Goal: Task Accomplishment & Management: Manage account settings

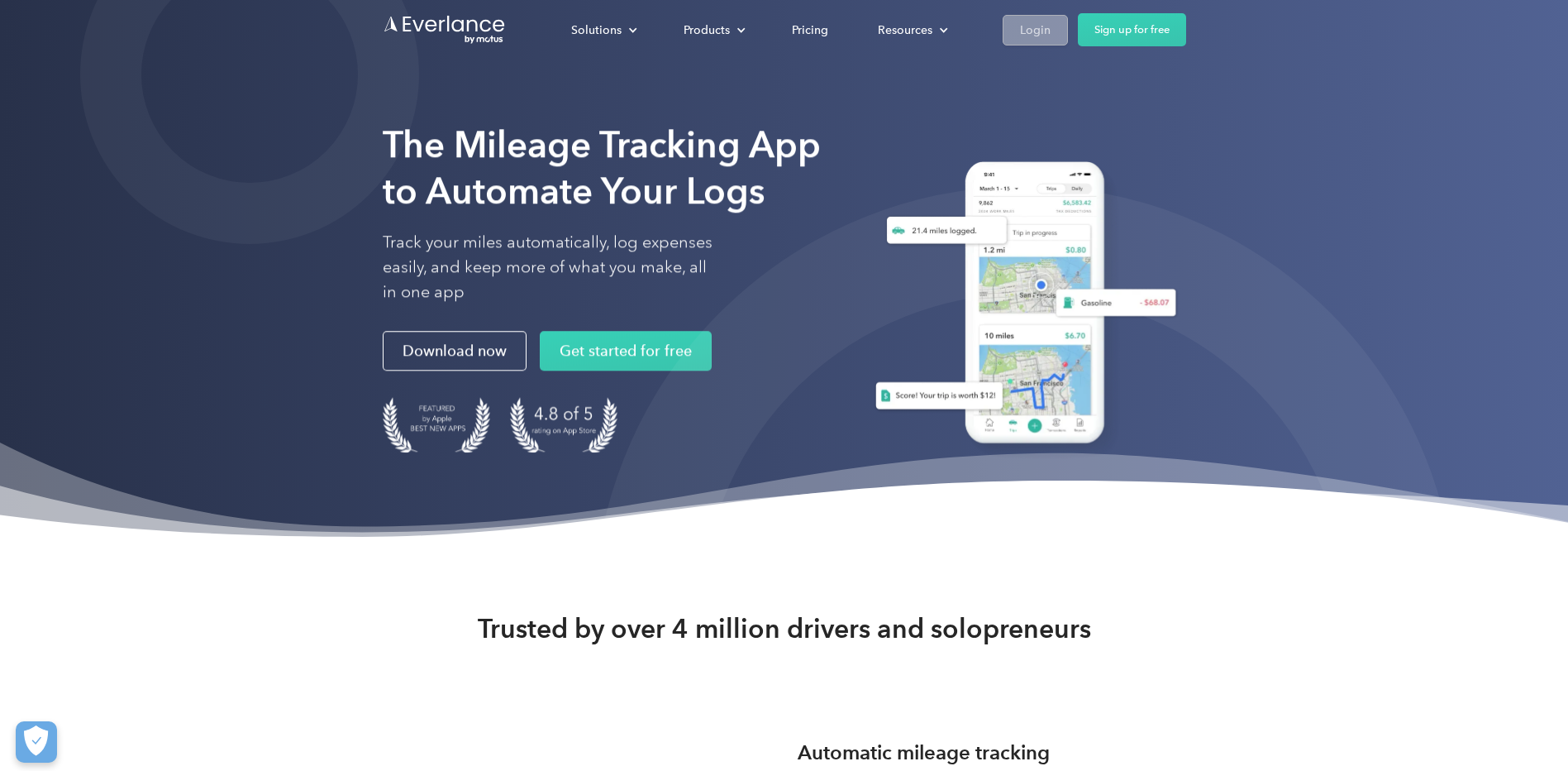
click at [1026, 26] on div "Login" at bounding box center [1035, 28] width 31 height 20
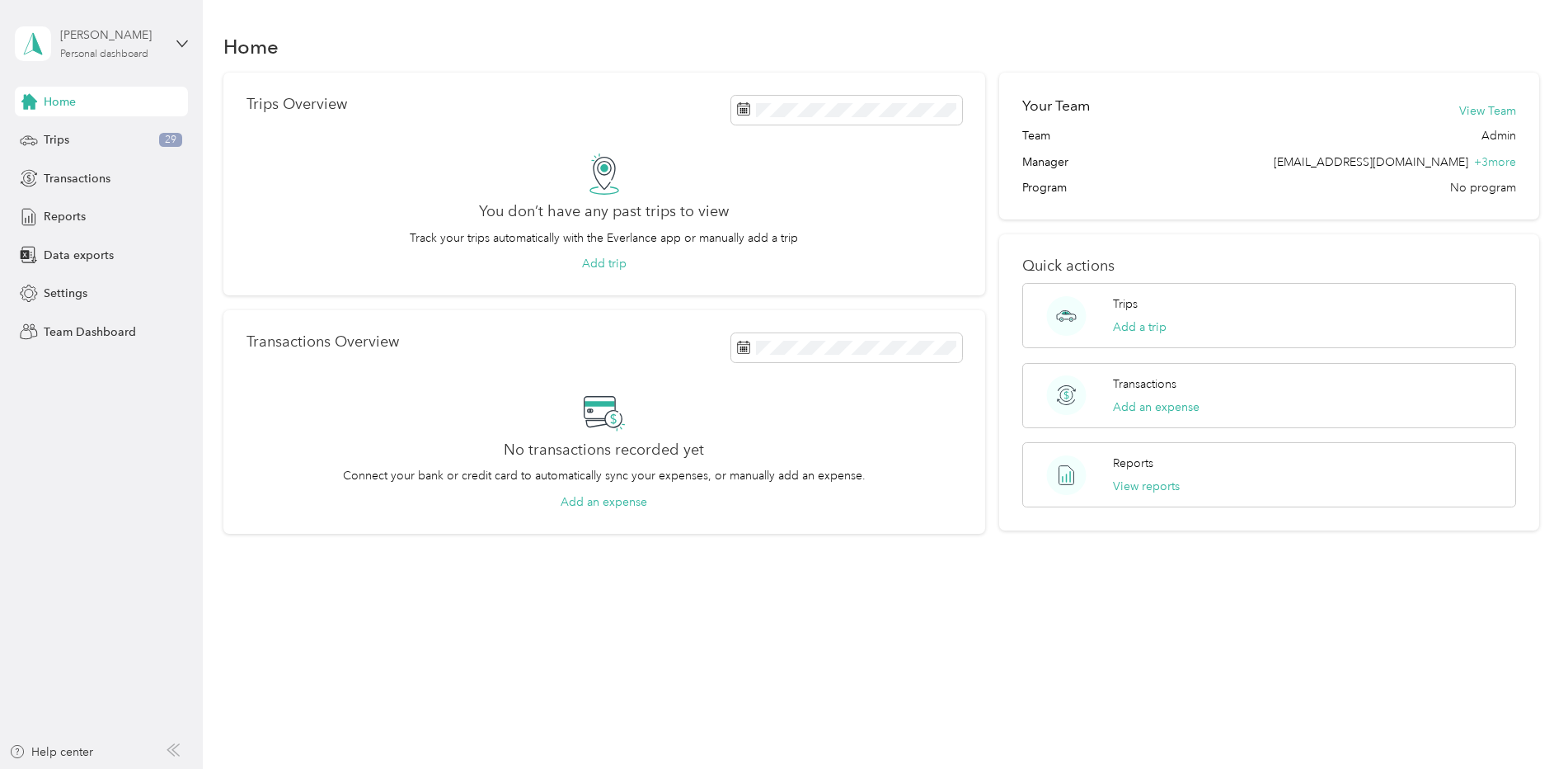
click at [118, 55] on div "Personal dashboard" at bounding box center [104, 54] width 88 height 10
click at [97, 131] on div "Team dashboard" at bounding box center [74, 133] width 88 height 18
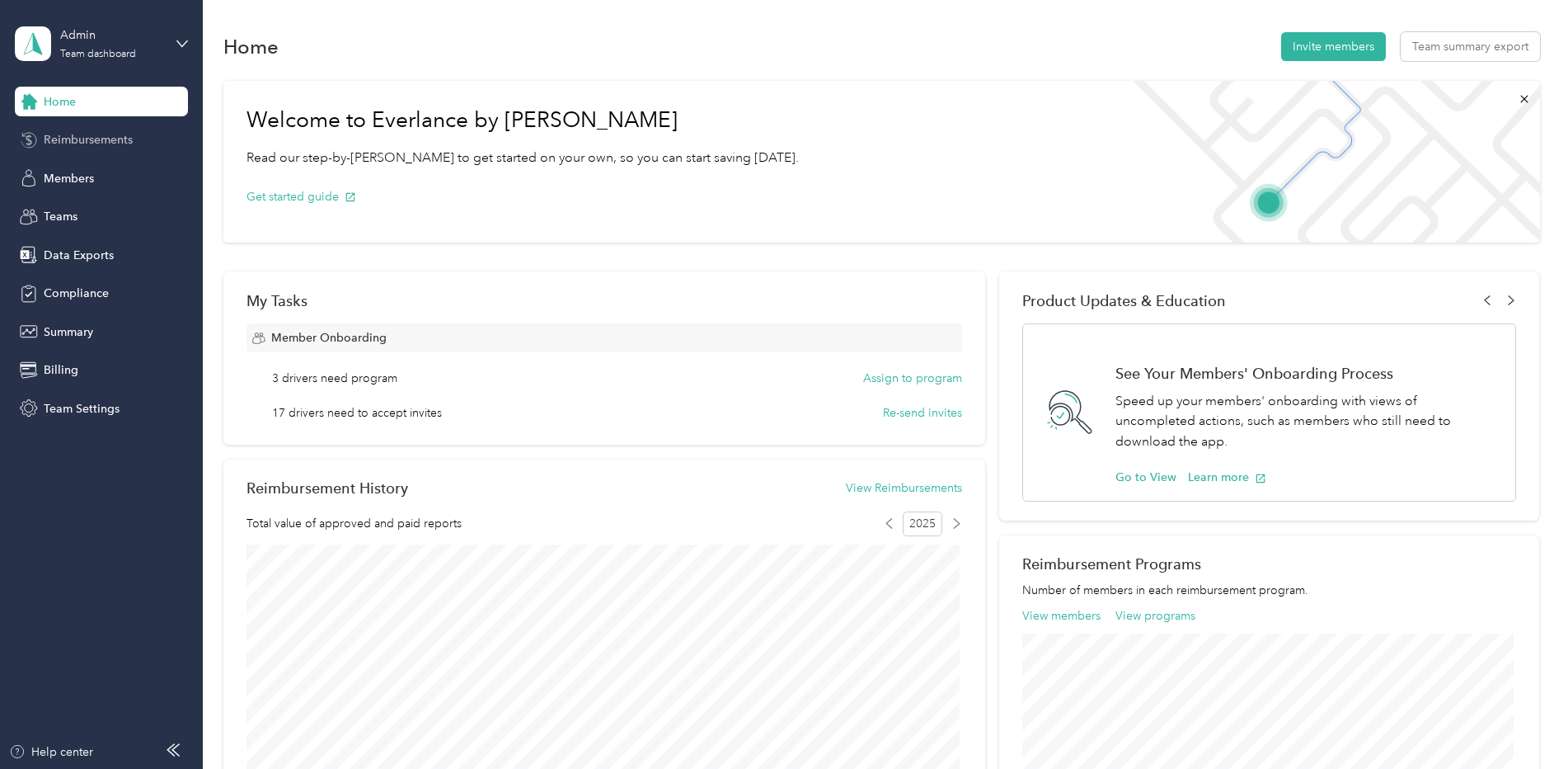
click at [95, 129] on div "Reimbursements" at bounding box center [101, 140] width 173 height 30
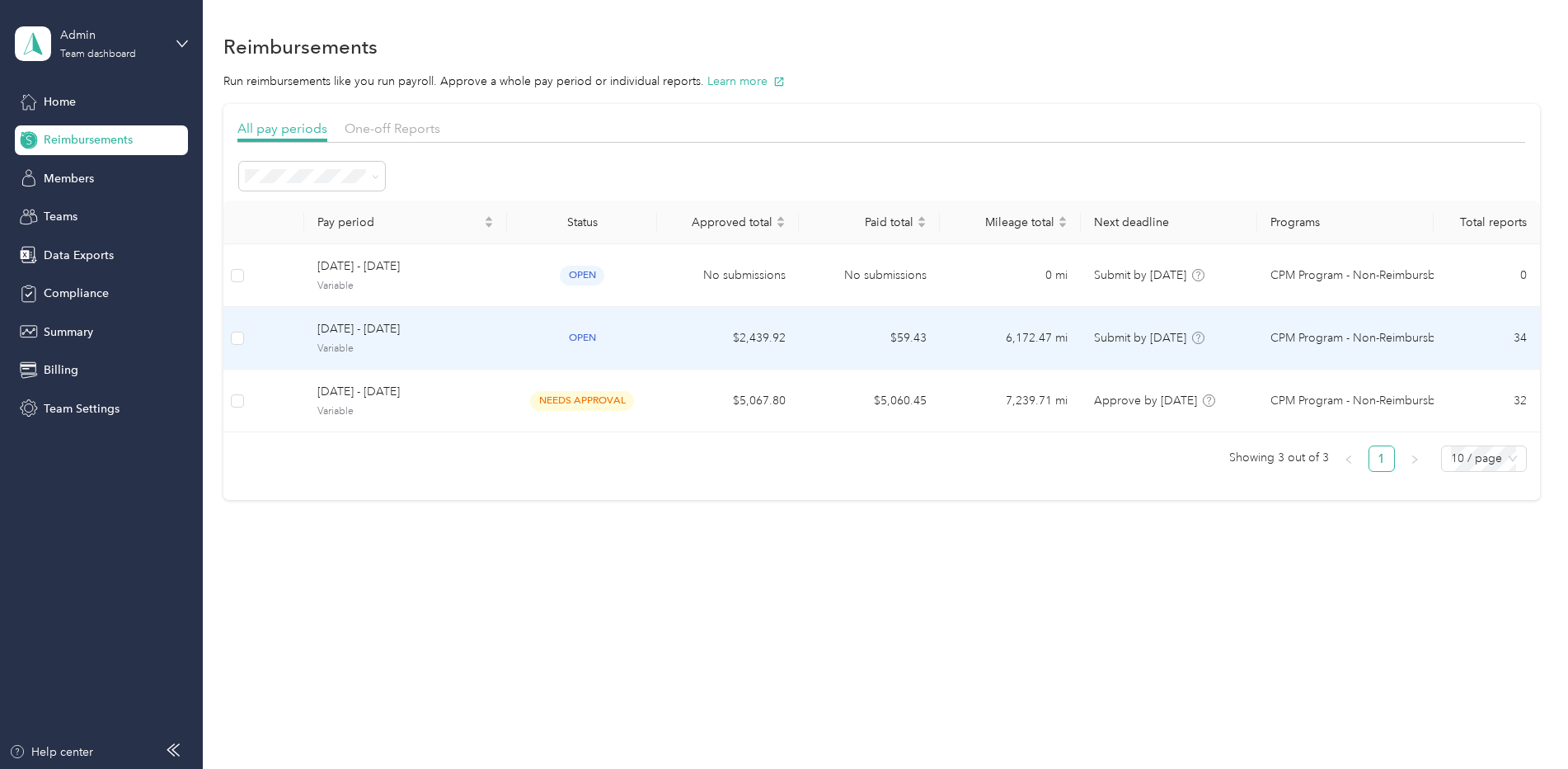
click at [350, 330] on span "[DATE] - [DATE]" at bounding box center [406, 328] width 176 height 19
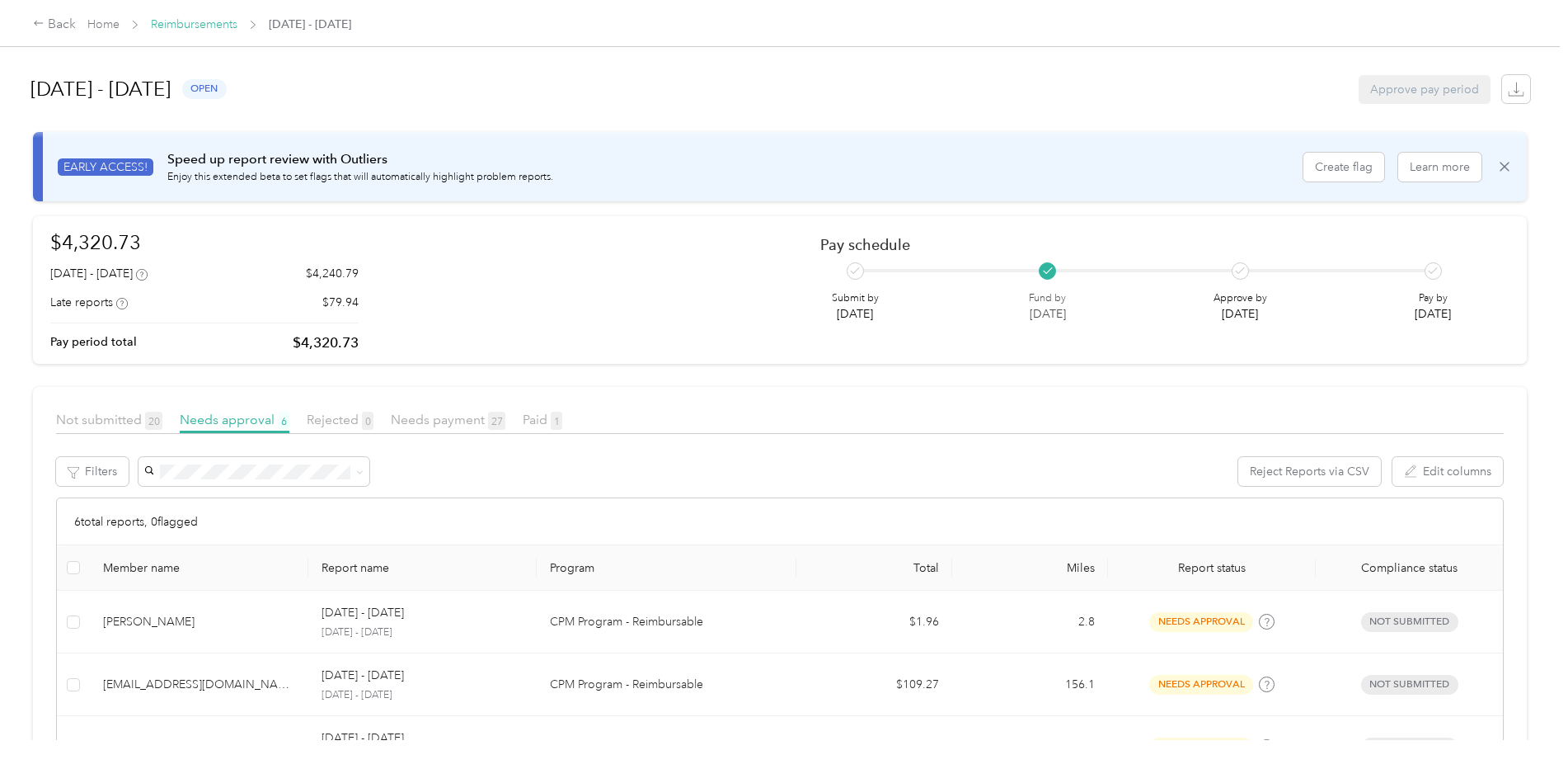
click at [191, 30] on link "Reimbursements" at bounding box center [194, 25] width 86 height 14
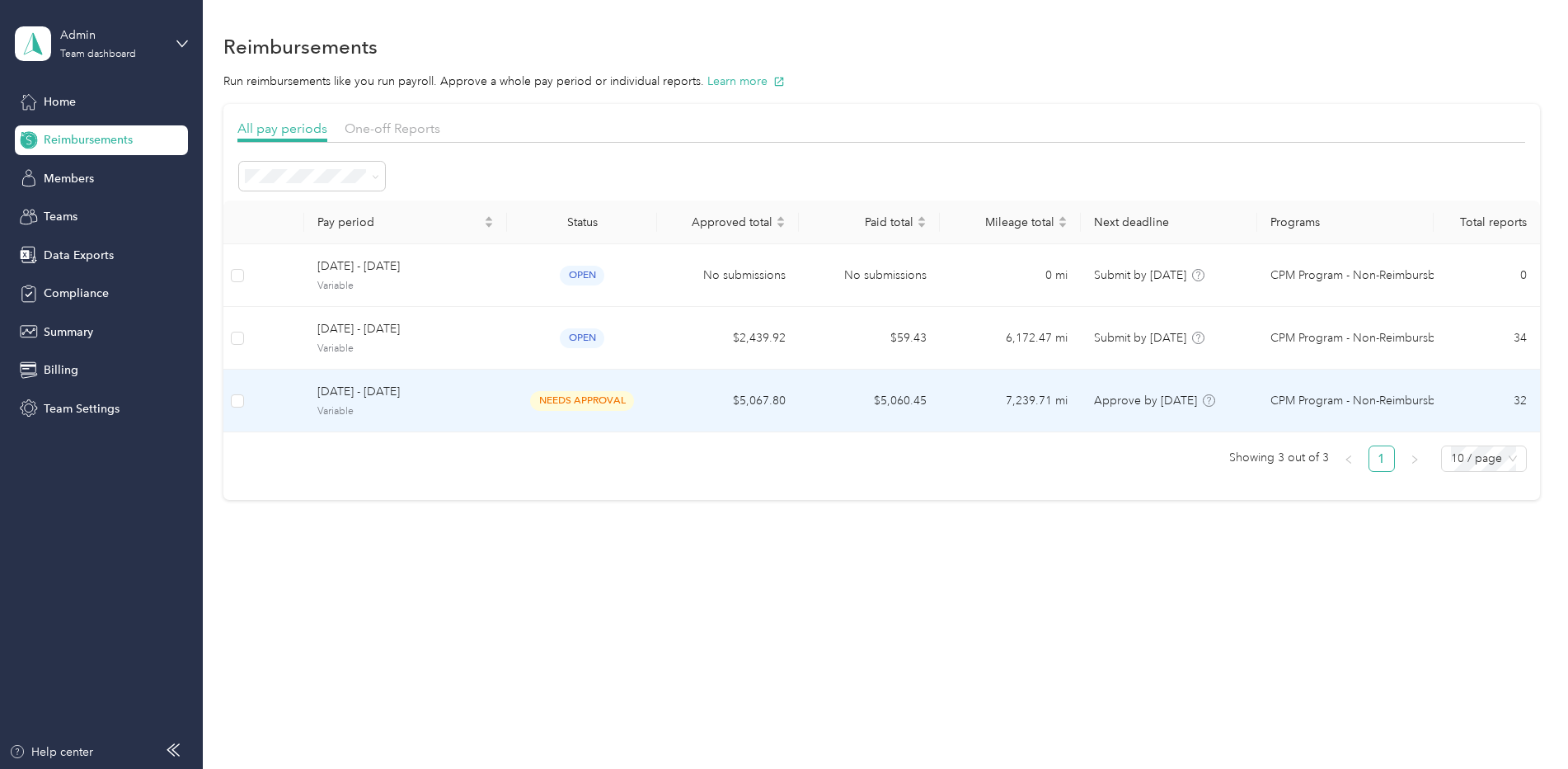
click at [386, 411] on span "Variable" at bounding box center [406, 411] width 176 height 15
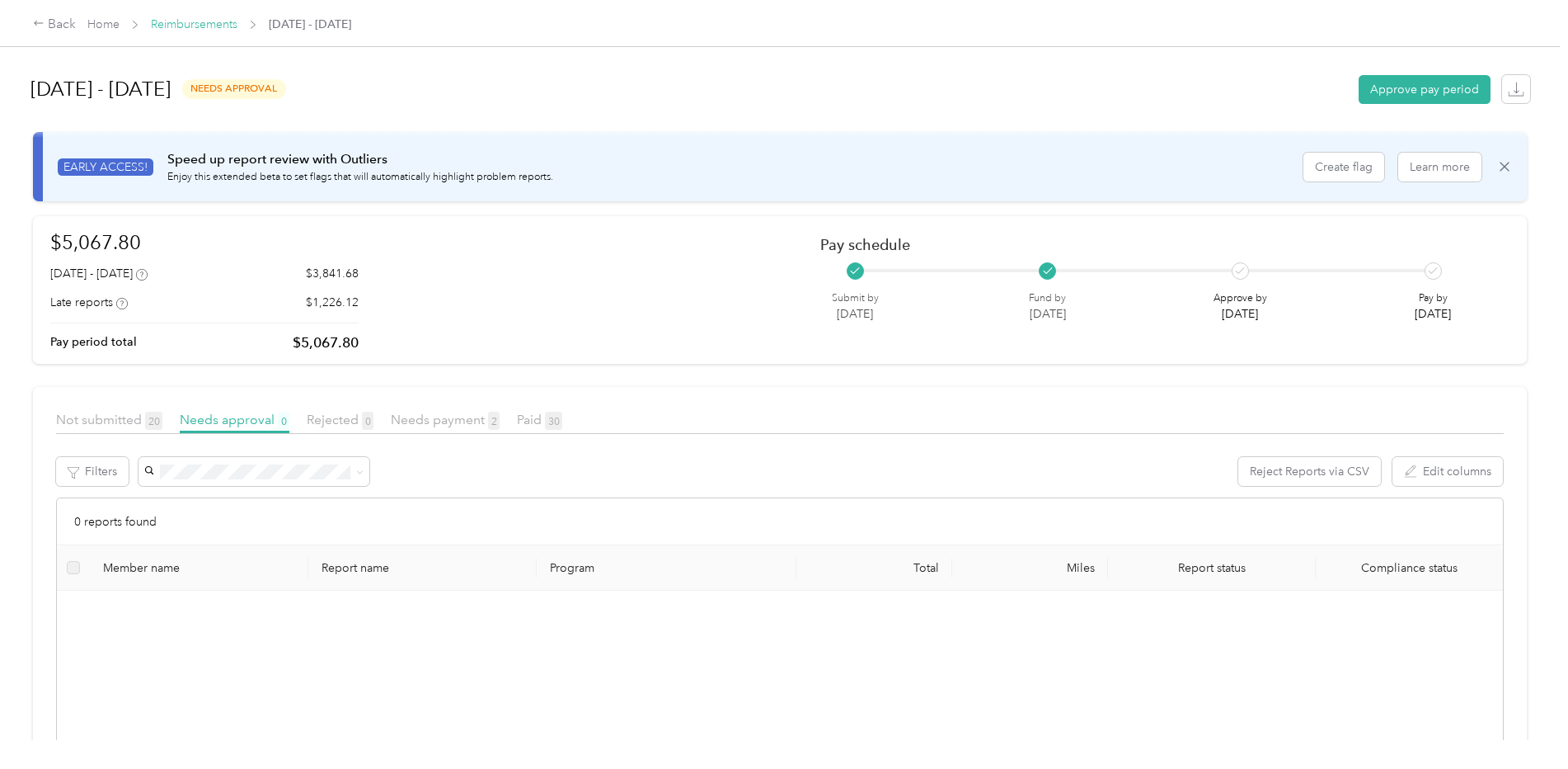
click at [199, 25] on link "Reimbursements" at bounding box center [194, 25] width 86 height 14
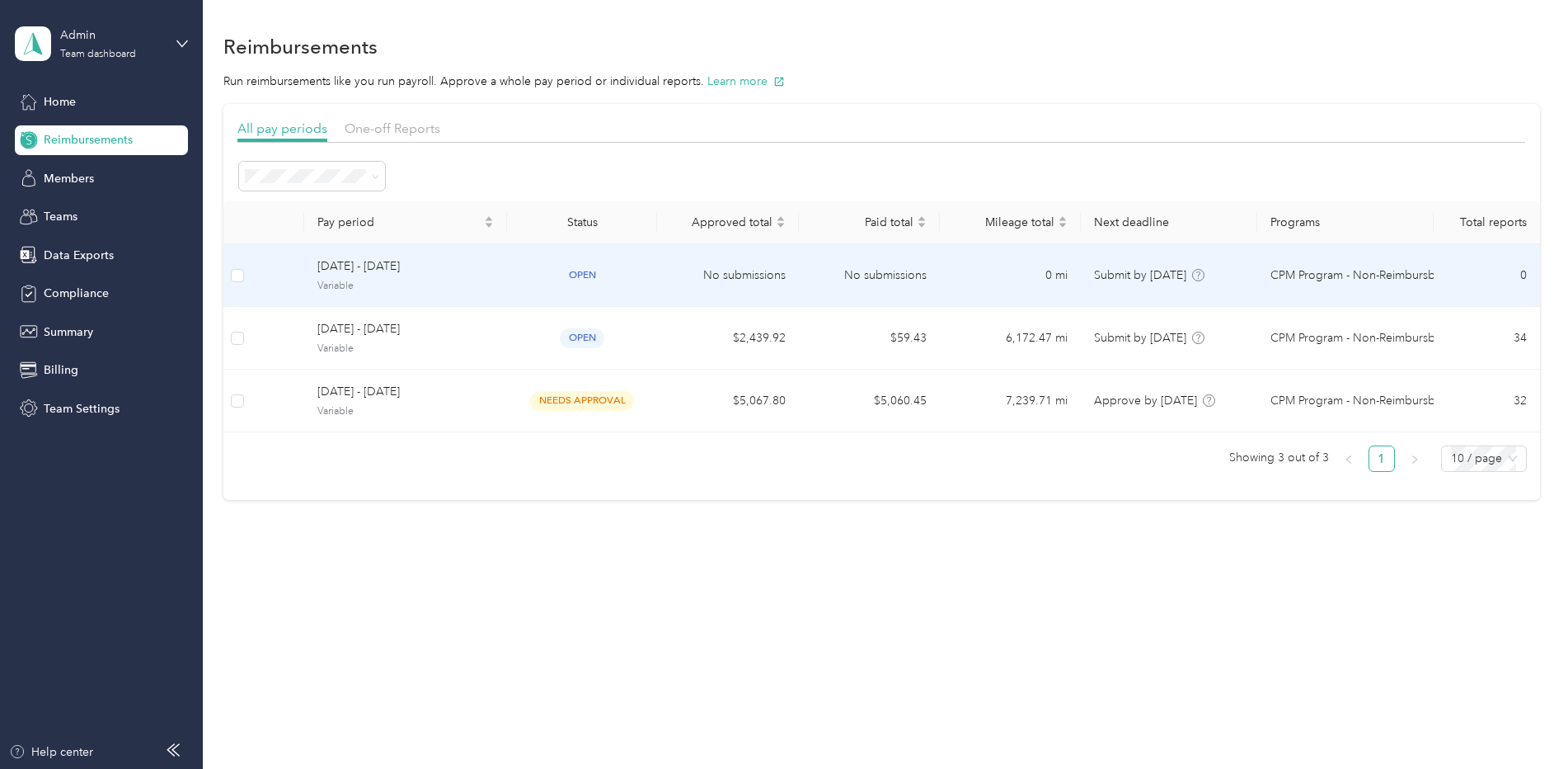
click at [368, 276] on div "[DATE] - [DATE] Variable" at bounding box center [406, 275] width 176 height 35
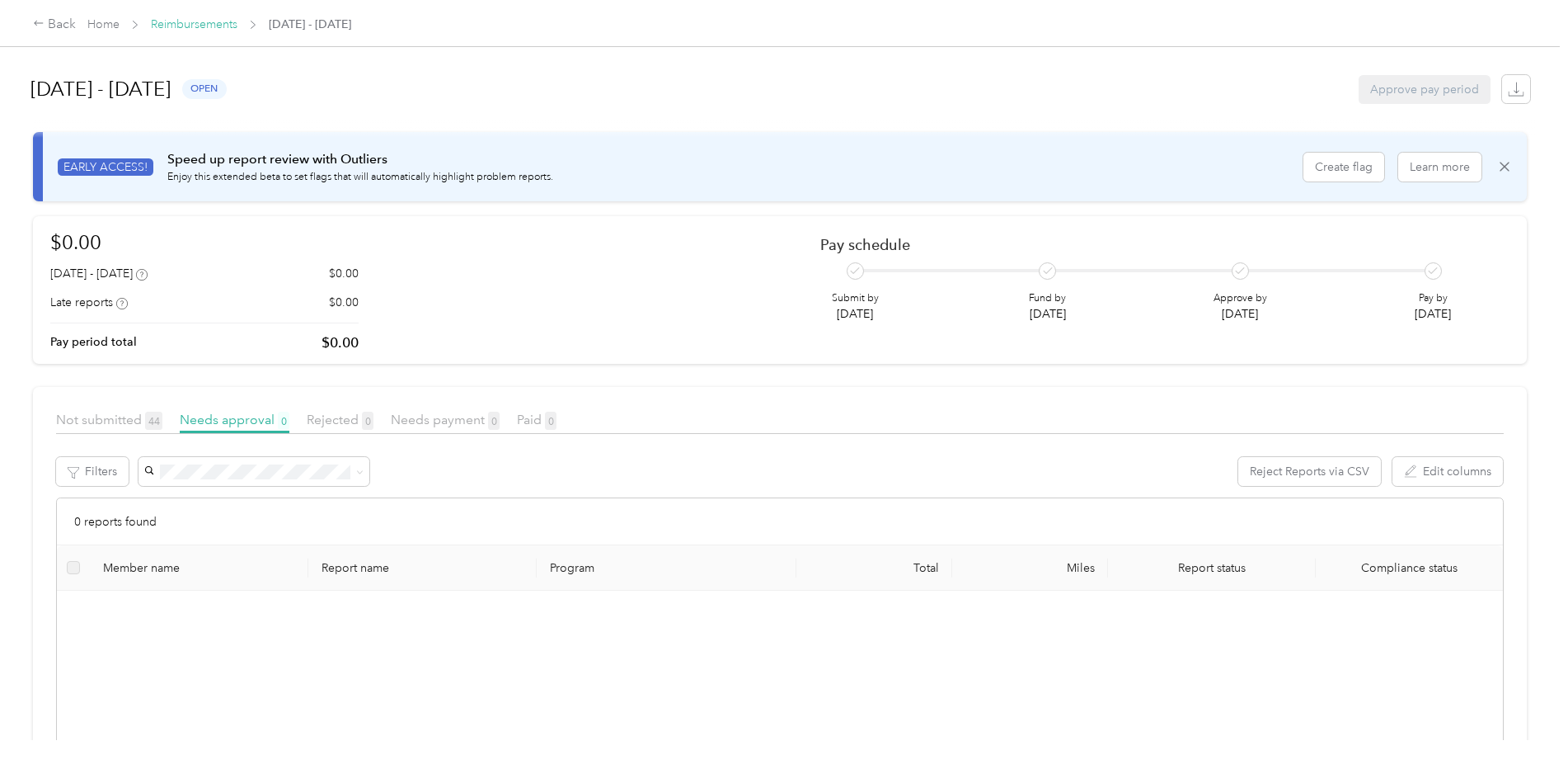
click at [192, 18] on link "Reimbursements" at bounding box center [194, 25] width 86 height 14
